Goal: Task Accomplishment & Management: Manage account settings

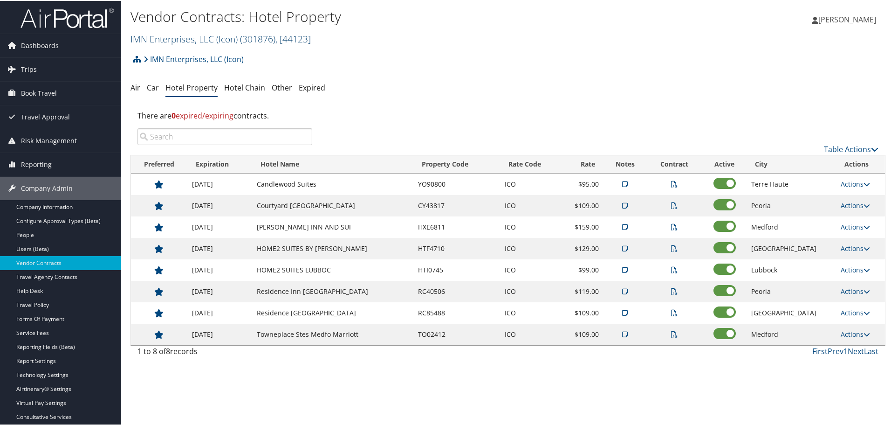
click at [181, 37] on link "IMN Enterprises, LLC (Icon) ( 301876 ) , [ 44123 ]" at bounding box center [221, 38] width 180 height 13
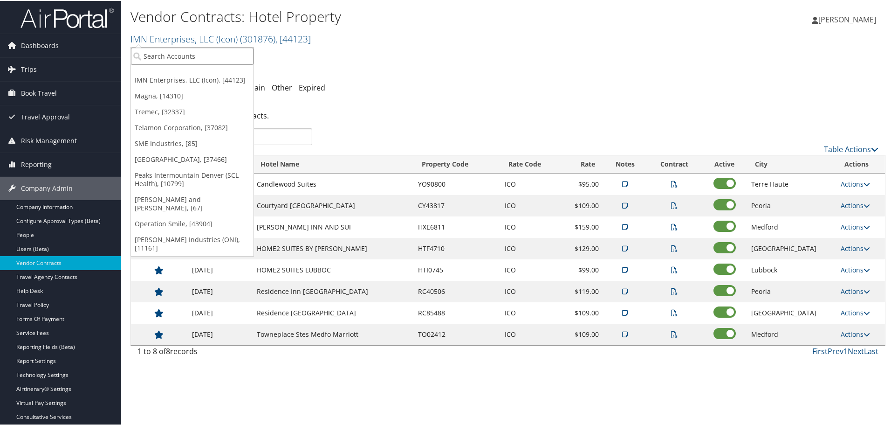
click at [179, 55] on input "search" at bounding box center [192, 55] width 123 height 17
type input "elior"
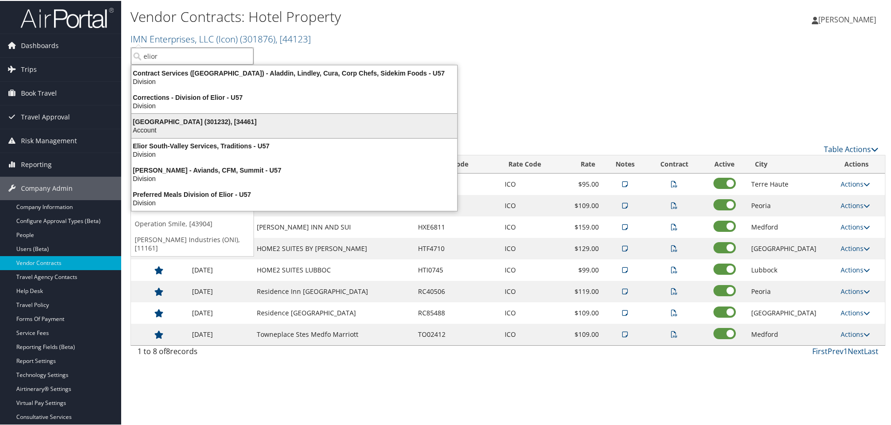
click at [182, 123] on div "Elior North America (301232), [34461]" at bounding box center [294, 121] width 337 height 8
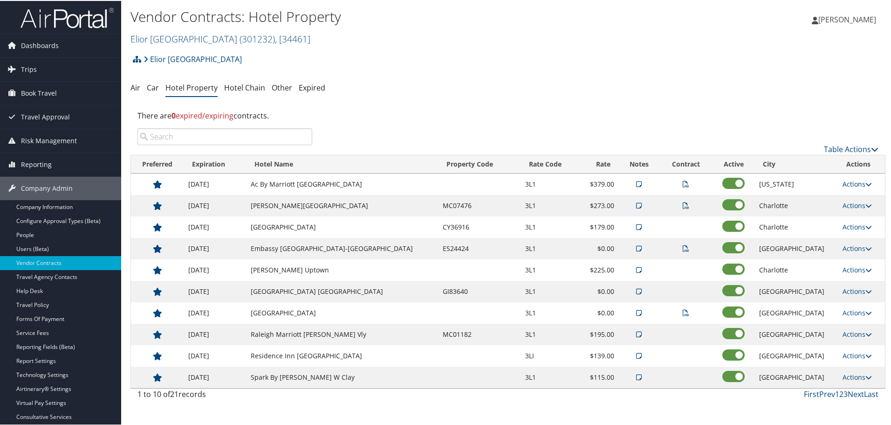
click at [866, 184] on icon at bounding box center [869, 183] width 7 height 7
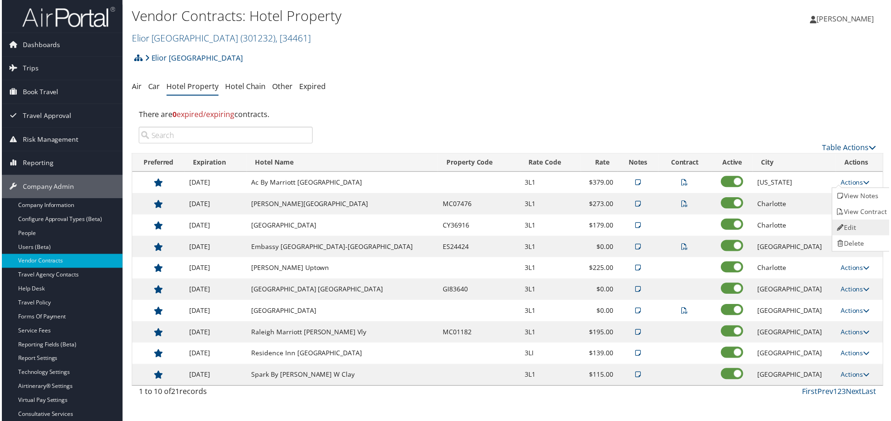
click at [856, 223] on link "Edit" at bounding box center [864, 229] width 59 height 16
select select "NLRA"
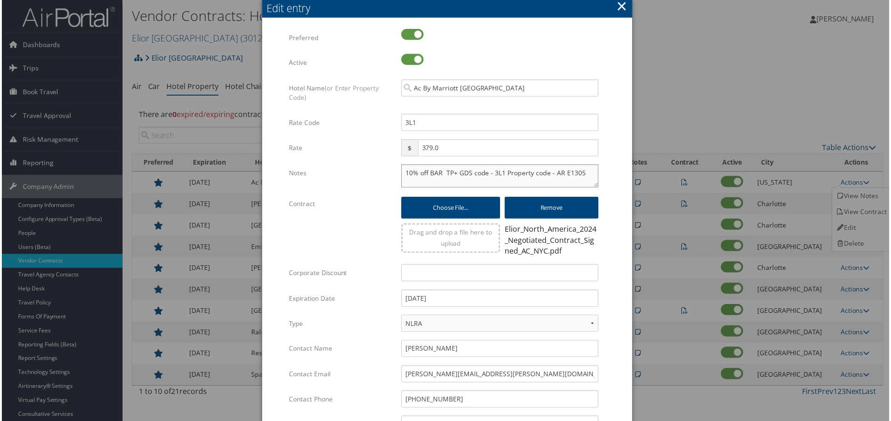
click at [403, 174] on textarea "10% off BAR TP+ GDS code - 3L1 Property code - AR E1305" at bounding box center [500, 176] width 198 height 23
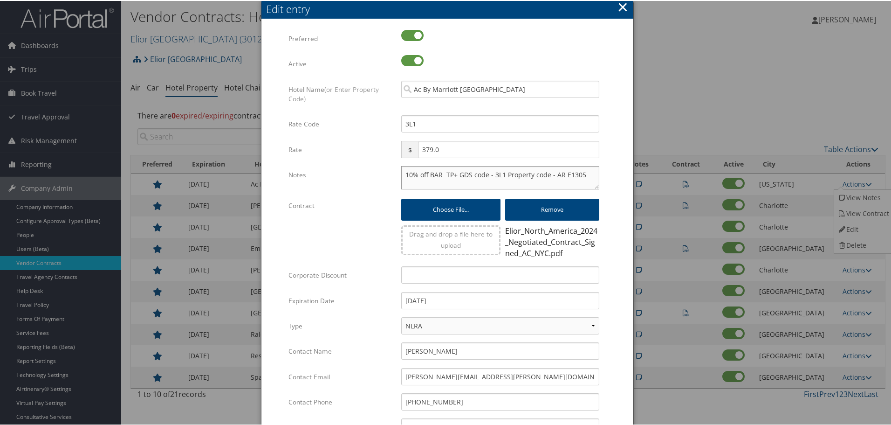
paste textarea "Rates tested in TP+ Oct 2025;"
type textarea "Rates tested in TP+ Oct 2025; 10% off BAR TP+ GDS code - 3L1 Property code - AR…"
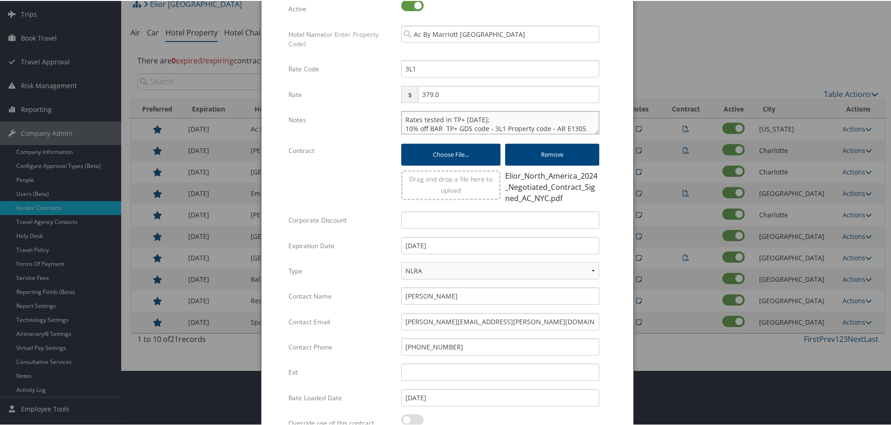
scroll to position [151, 0]
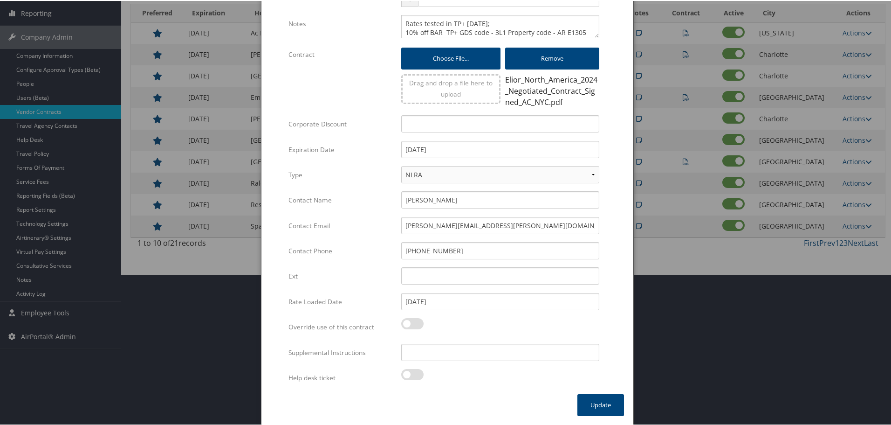
click at [455, 361] on div "Multiple values The selected items contain different values for this input. To …" at bounding box center [500, 355] width 212 height 25
click at [456, 353] on input "Supplemental Instructions" at bounding box center [500, 351] width 198 height 17
paste input "SAB Prop ID -"
paste input "001461"
type input "SAB Prop ID - 001461"
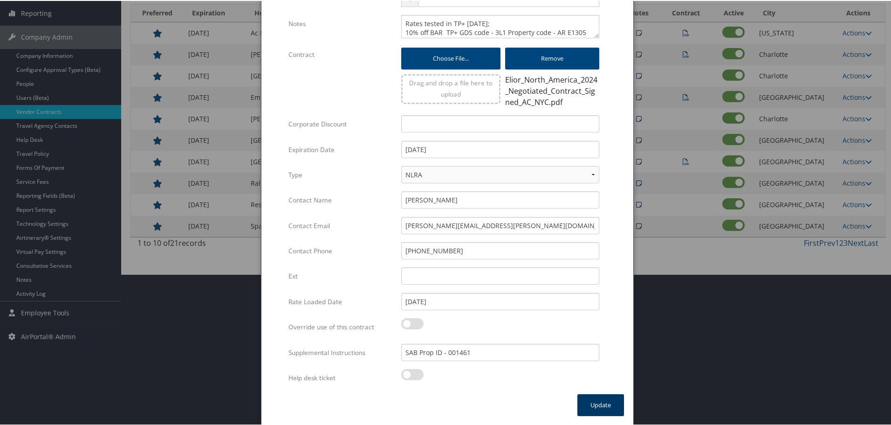
click at [594, 404] on button "Update" at bounding box center [601, 404] width 47 height 22
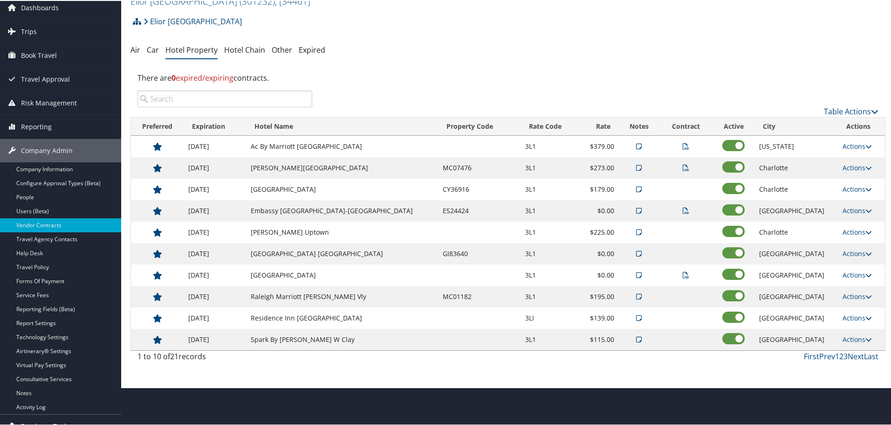
scroll to position [0, 0]
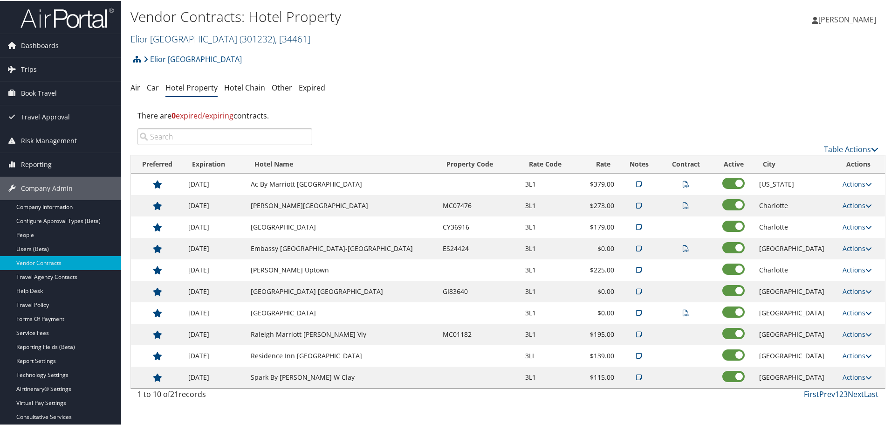
click at [163, 37] on link "Elior North America ( 301232 ) , [ 34461 ]" at bounding box center [221, 38] width 180 height 13
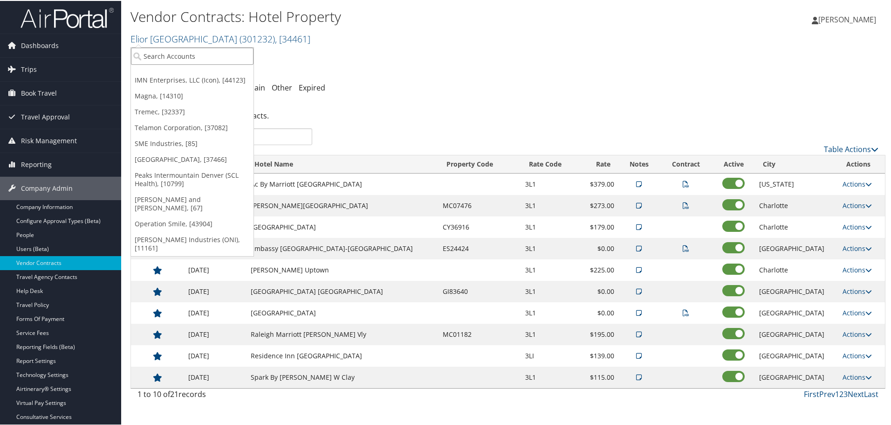
click at [153, 56] on input "search" at bounding box center [192, 55] width 123 height 17
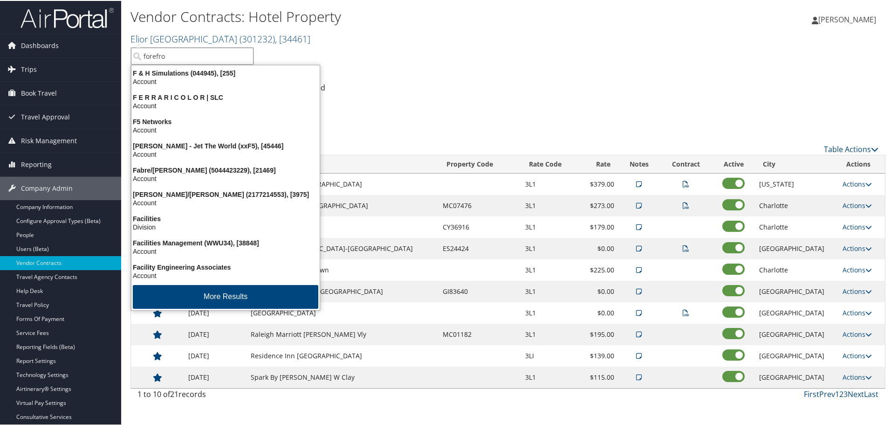
type input "forefron"
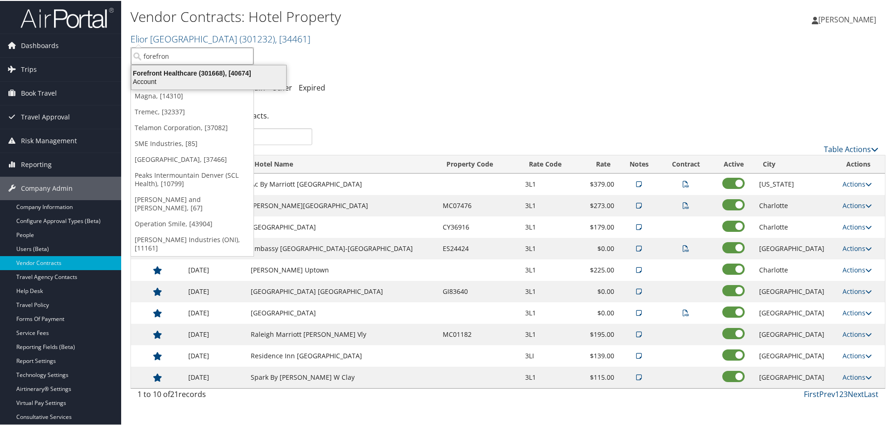
click at [159, 74] on div "Forefront Healthcare (301668), [40674]" at bounding box center [209, 72] width 166 height 8
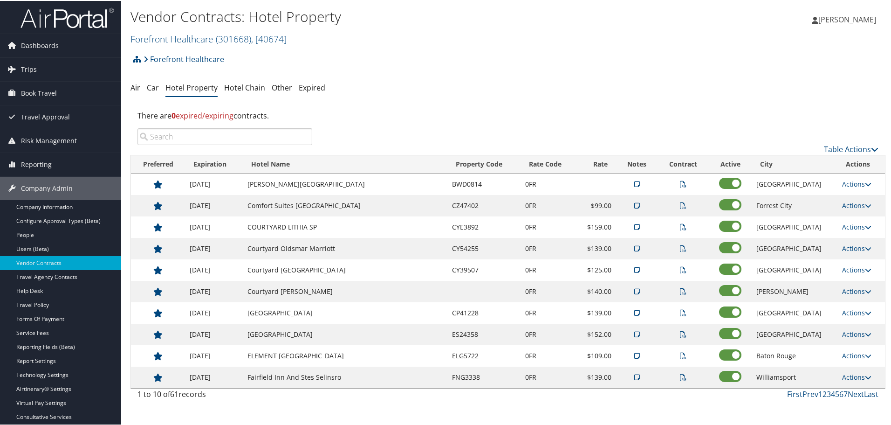
click at [271, 143] on input "search" at bounding box center [225, 135] width 175 height 17
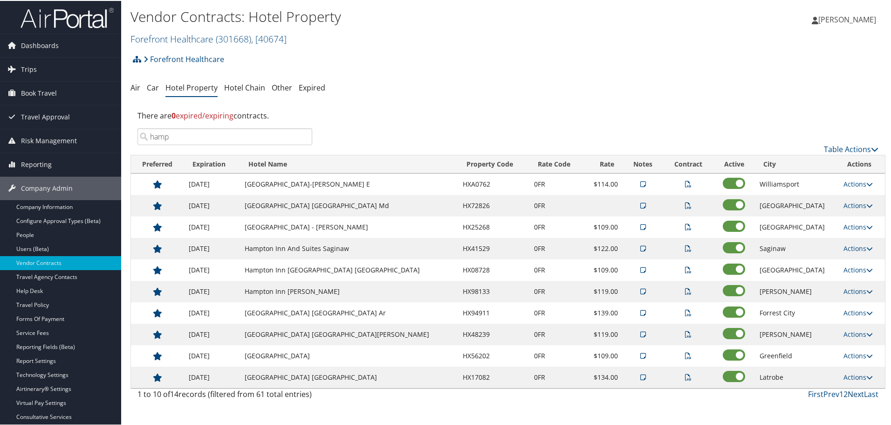
click at [857, 391] on link "Next" at bounding box center [856, 393] width 16 height 10
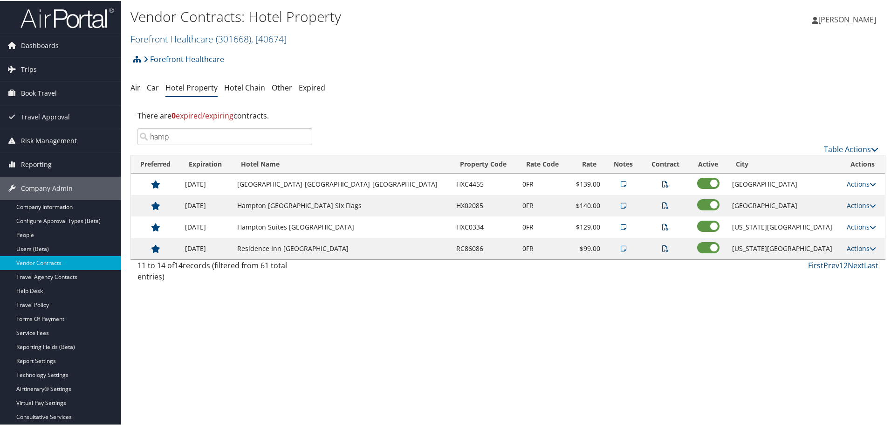
click at [830, 262] on link "Prev" at bounding box center [832, 264] width 16 height 10
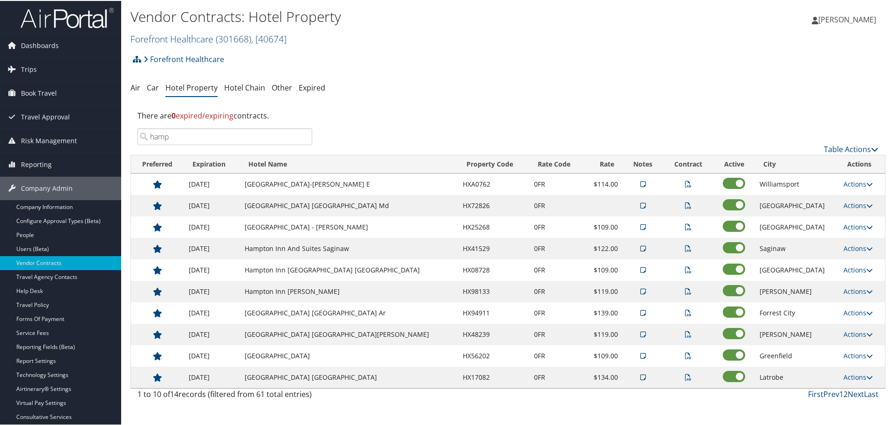
drag, startPoint x: 207, startPoint y: 129, endPoint x: 179, endPoint y: 139, distance: 30.4
click at [179, 139] on input "hamp" at bounding box center [225, 135] width 175 height 17
click at [179, 140] on input "hamp" at bounding box center [225, 135] width 175 height 17
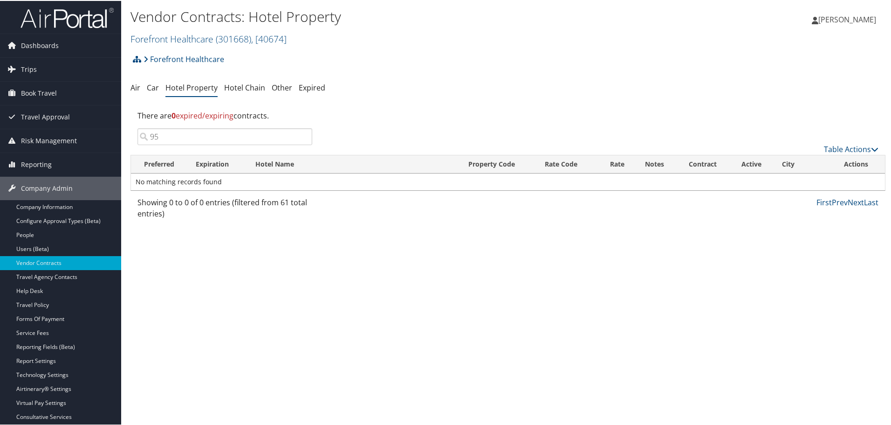
type input "9"
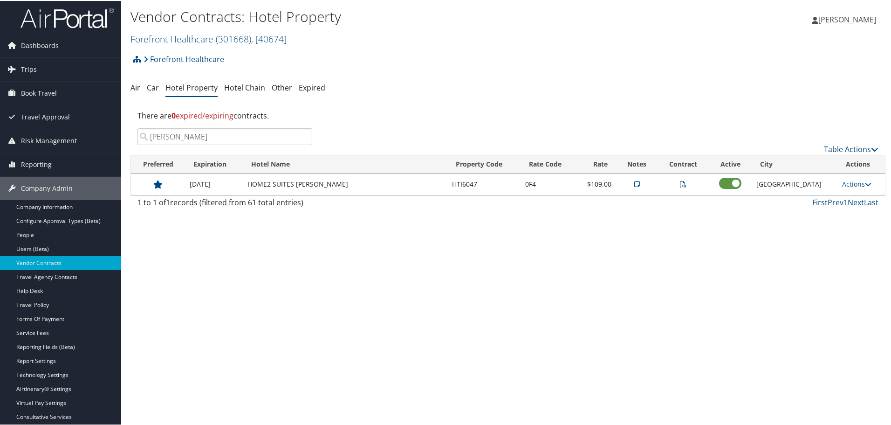
type input "danv"
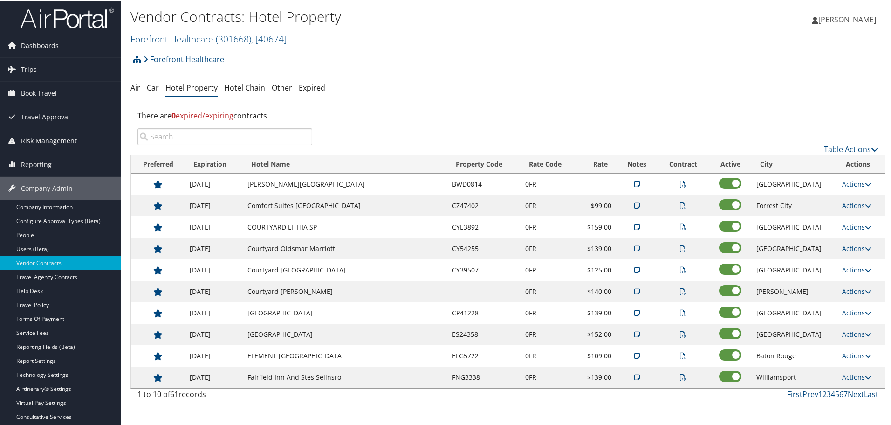
drag, startPoint x: 187, startPoint y: 40, endPoint x: 177, endPoint y: 53, distance: 17.0
click at [187, 40] on link "Forefront Healthcare ( 301668 ) , [ 40674 ]" at bounding box center [209, 38] width 156 height 13
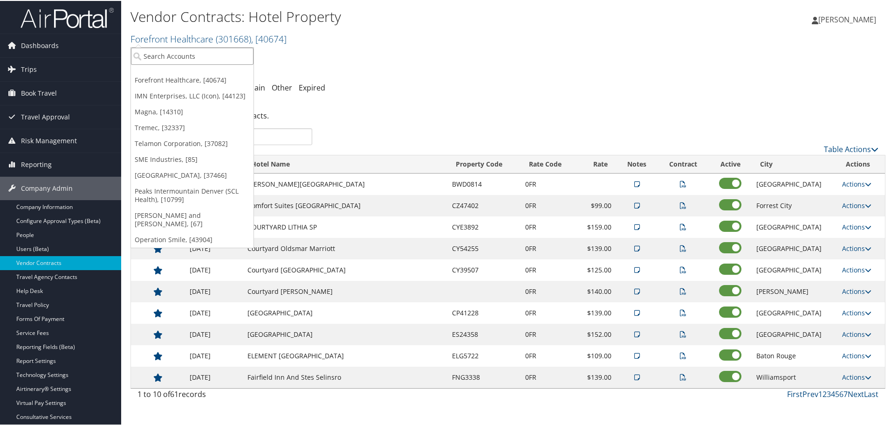
click at [175, 55] on input "search" at bounding box center [192, 55] width 123 height 17
type input "henry for"
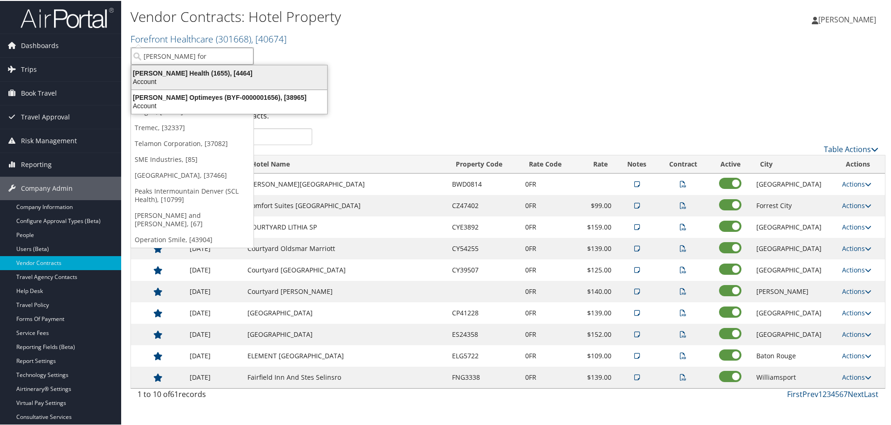
click at [175, 70] on div "Henry Ford Health (1655), [4464]" at bounding box center [229, 72] width 207 height 8
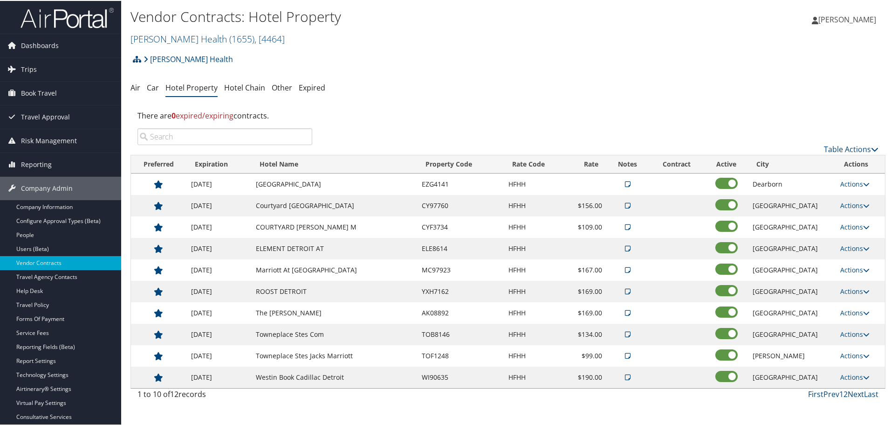
click at [852, 393] on link "Next" at bounding box center [856, 393] width 16 height 10
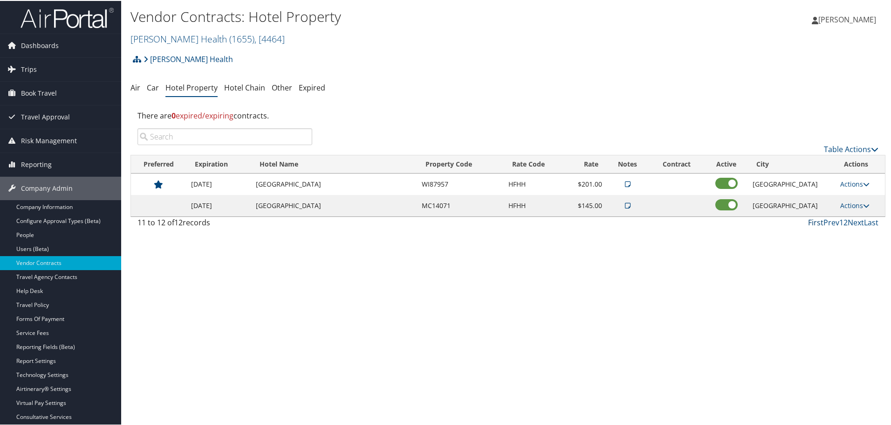
click at [809, 221] on link "First" at bounding box center [815, 221] width 15 height 10
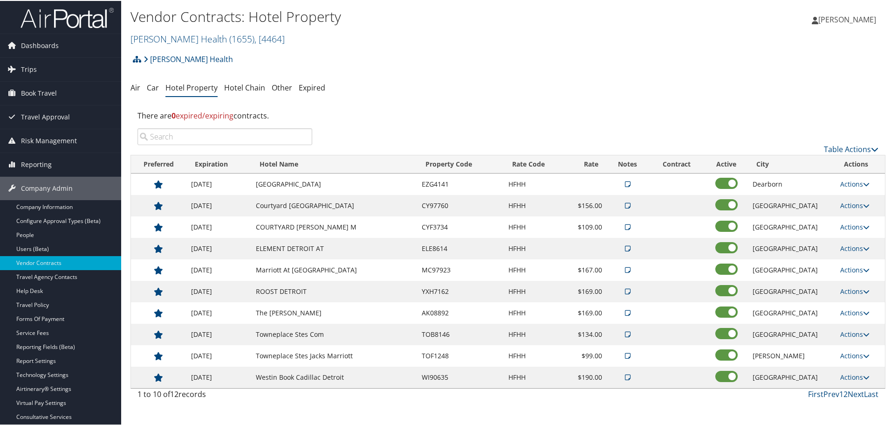
click at [237, 140] on input "search" at bounding box center [225, 135] width 175 height 17
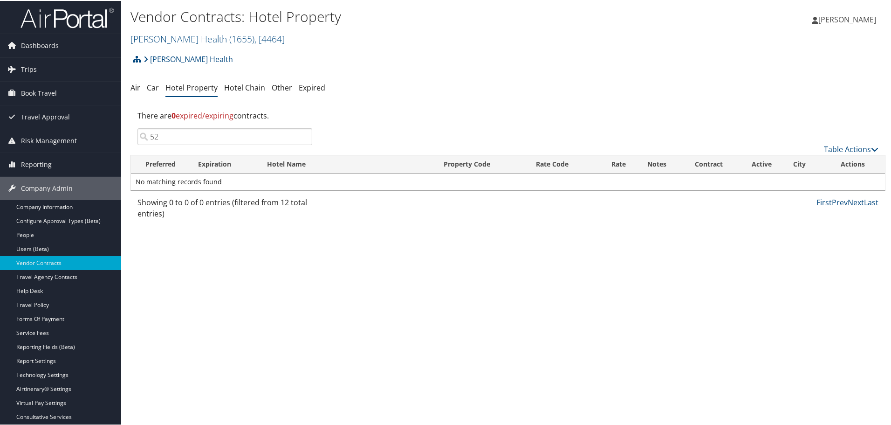
type input "5"
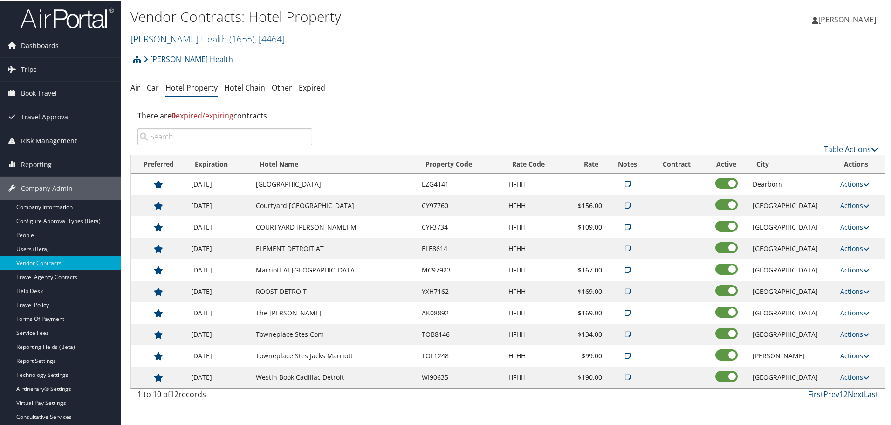
click at [238, 131] on input "search" at bounding box center [225, 135] width 175 height 17
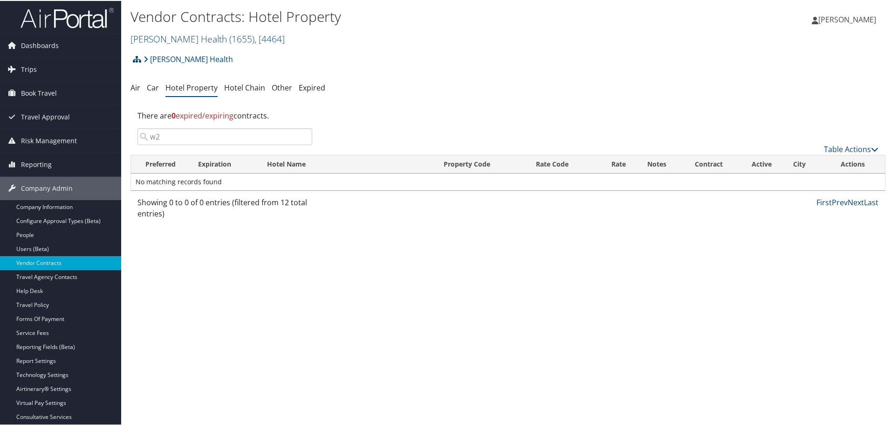
type input "w"
type input "d"
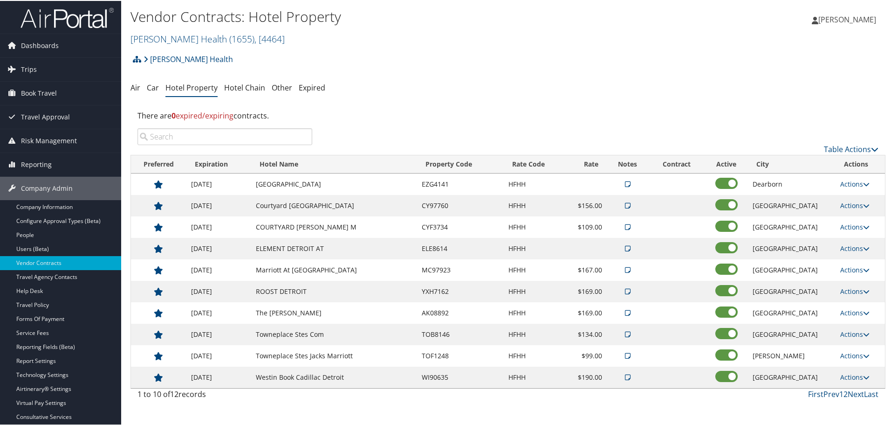
click at [252, 136] on input "search" at bounding box center [225, 135] width 175 height 17
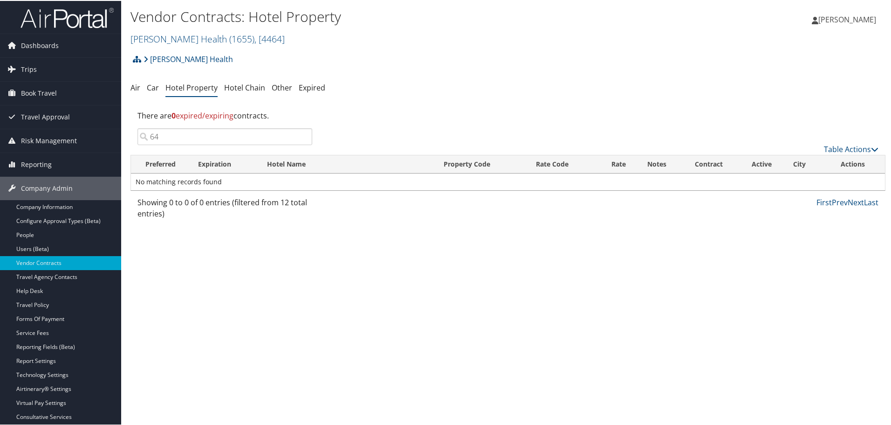
type input "6"
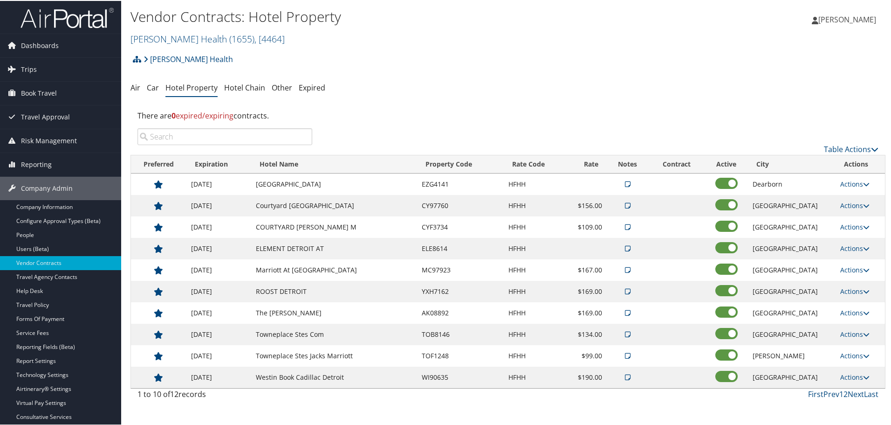
click at [254, 138] on input "search" at bounding box center [225, 135] width 175 height 17
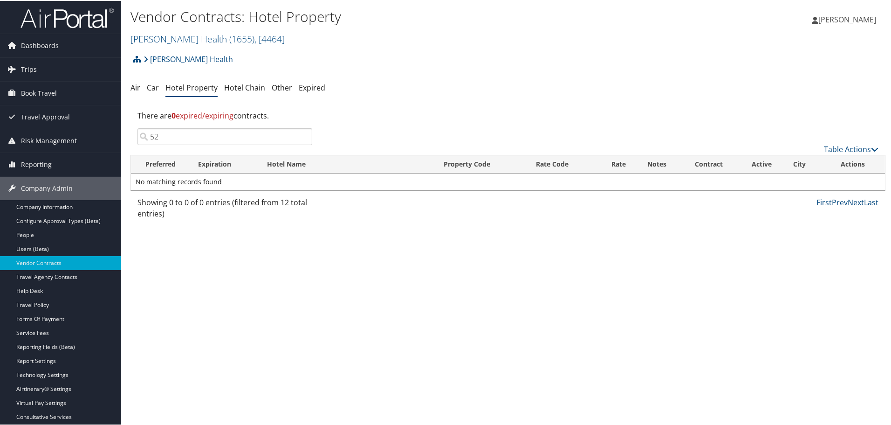
type input "5"
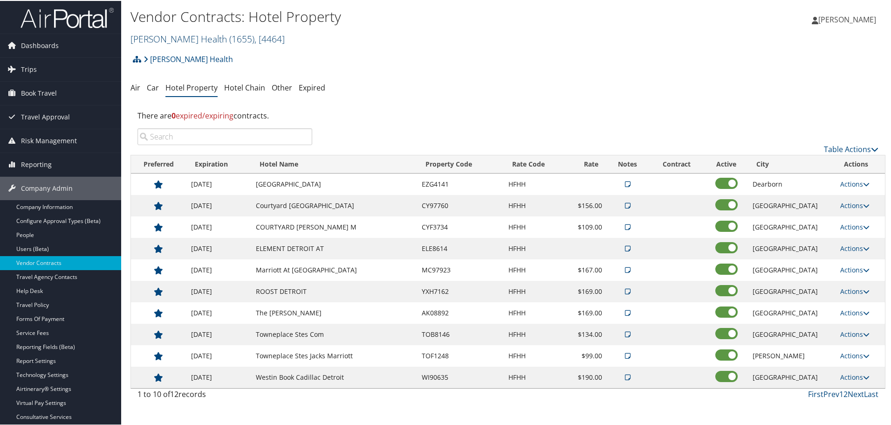
click at [172, 41] on link "Henry Ford Health ( 1655 ) , [ 4464 ]" at bounding box center [208, 38] width 154 height 13
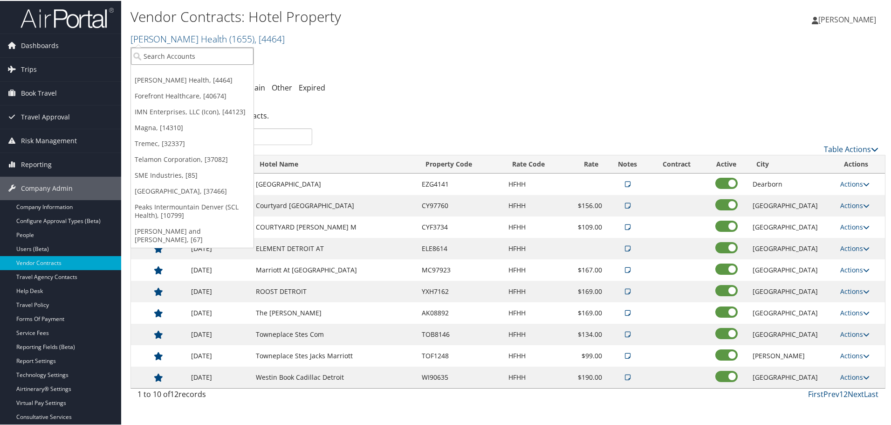
click at [172, 52] on input "search" at bounding box center [192, 55] width 123 height 17
type input "brasfiel"
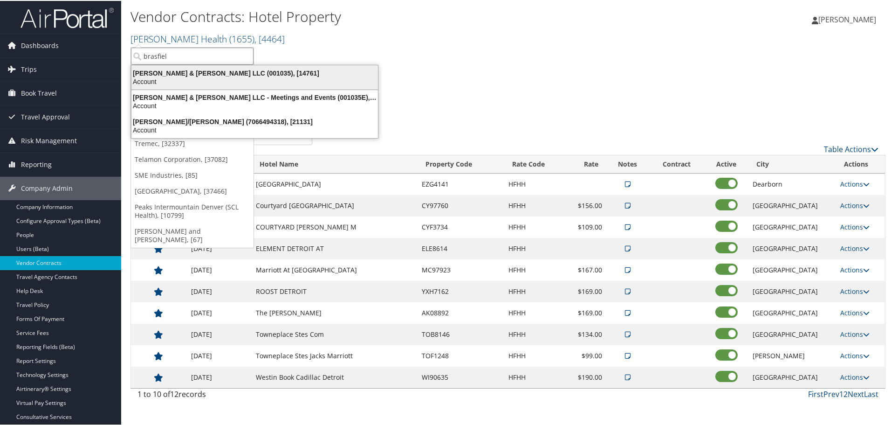
click at [159, 79] on div "Account" at bounding box center [255, 80] width 258 height 8
